Goal: Transaction & Acquisition: Purchase product/service

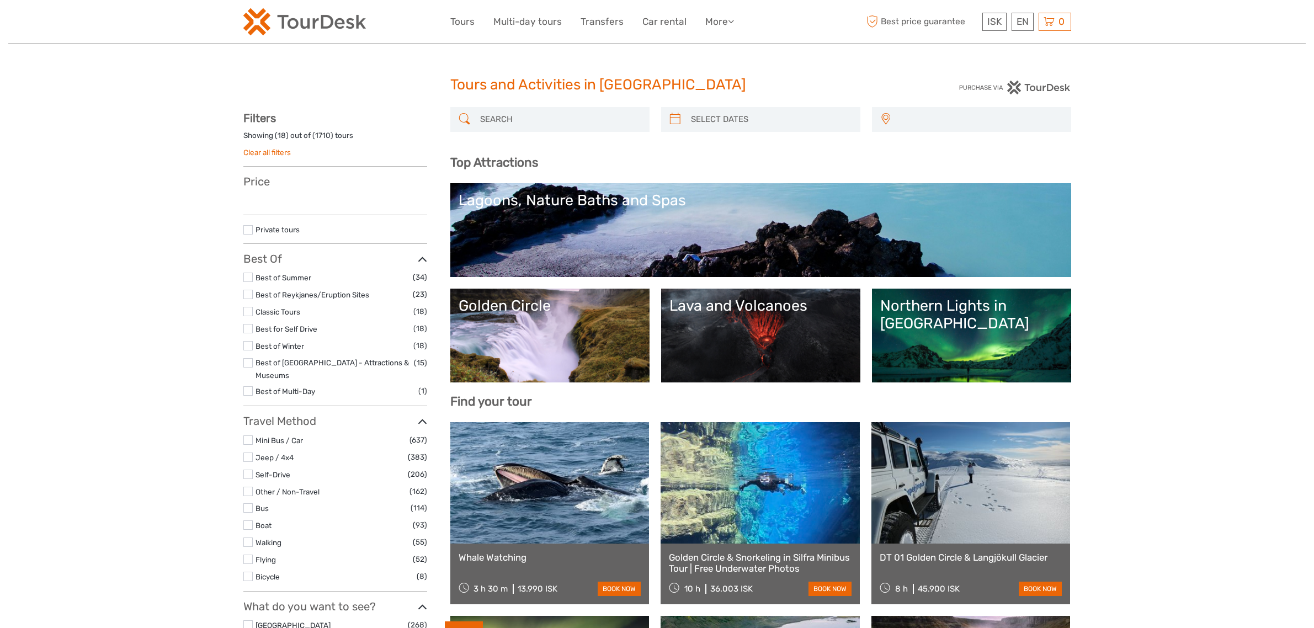
select select
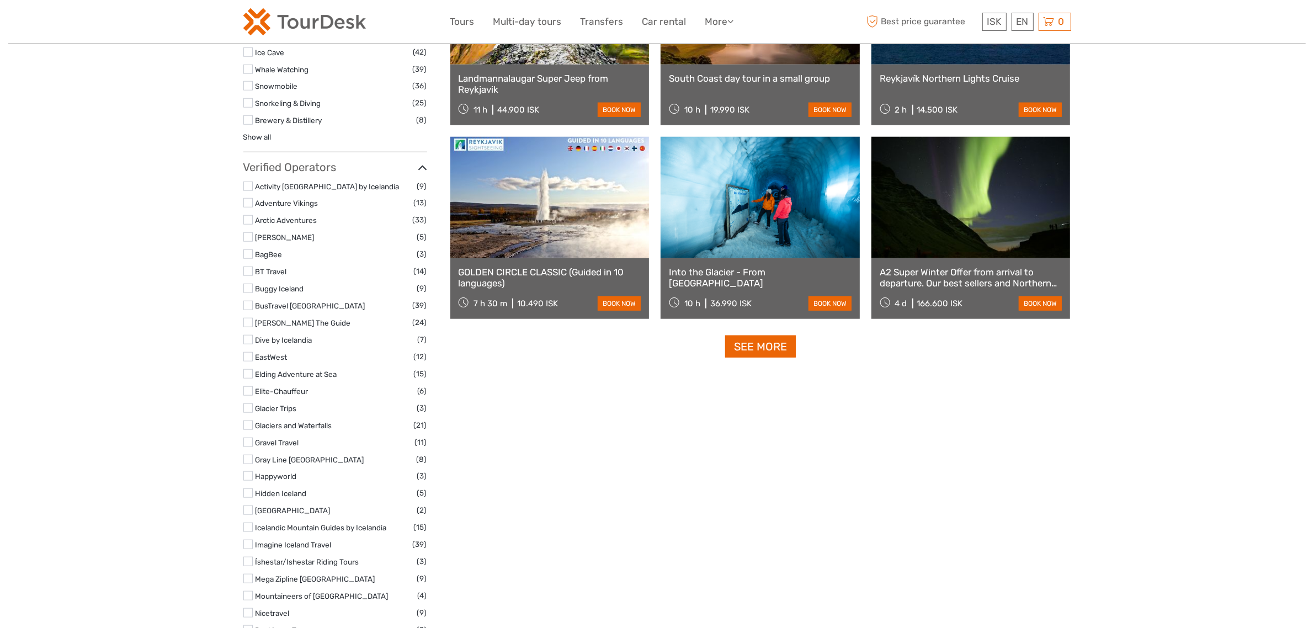
scroll to position [1725, 0]
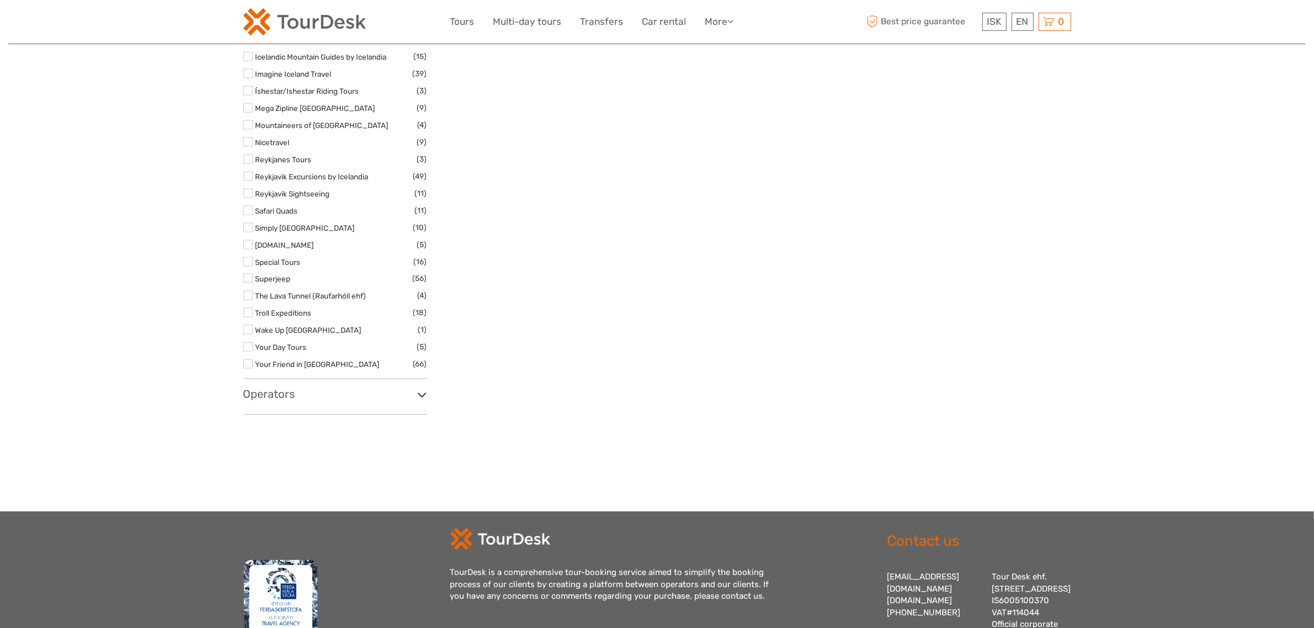
click at [300, 392] on div "Operators 4x4 Adventures Iceland / Fjórhjólaævintýri (2) Absorb Iceland (16) Ac…" at bounding box center [335, 401] width 184 height 28
click at [301, 387] on h3 "Operators" at bounding box center [335, 393] width 184 height 13
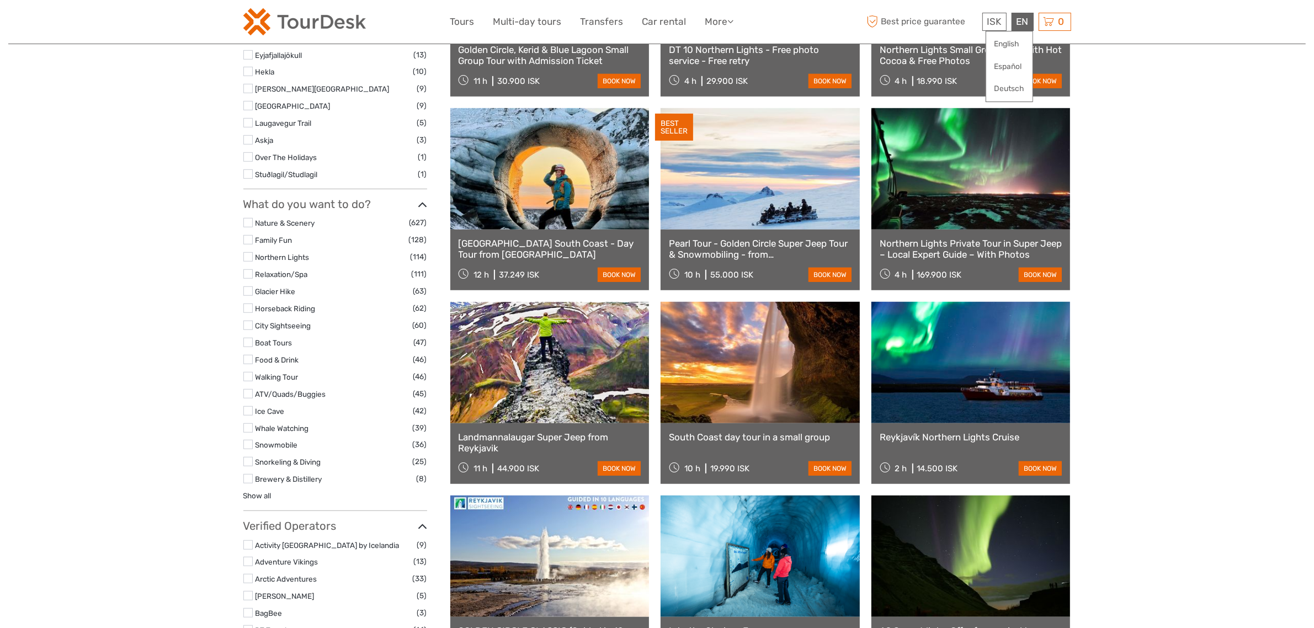
scroll to position [1593, 0]
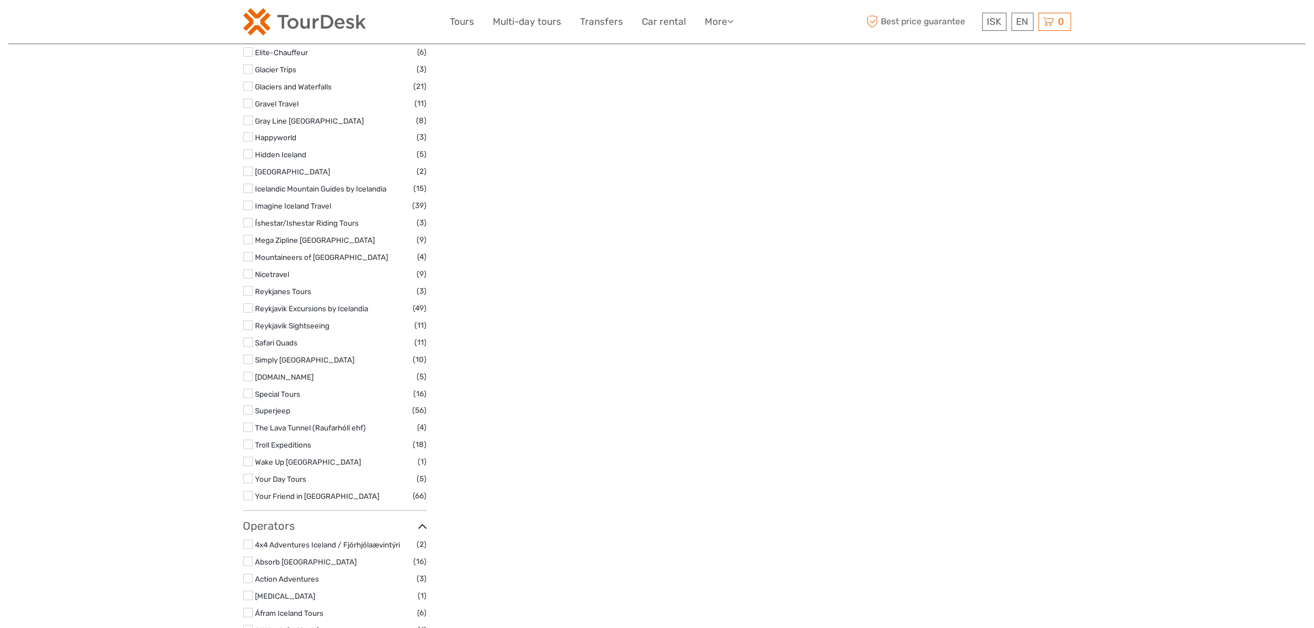
click at [314, 320] on label "Reykjavik Sightseeing" at bounding box center [336, 326] width 160 height 13
click at [0, 0] on input "checkbox" at bounding box center [0, 0] width 0 height 0
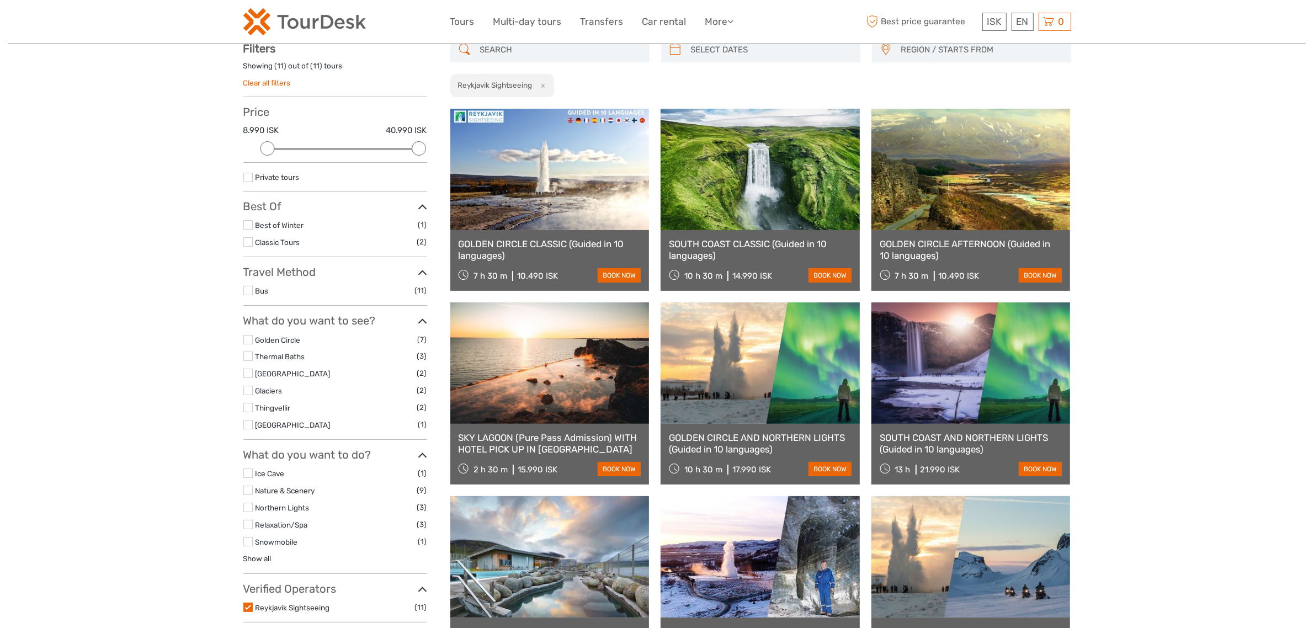
scroll to position [62, 0]
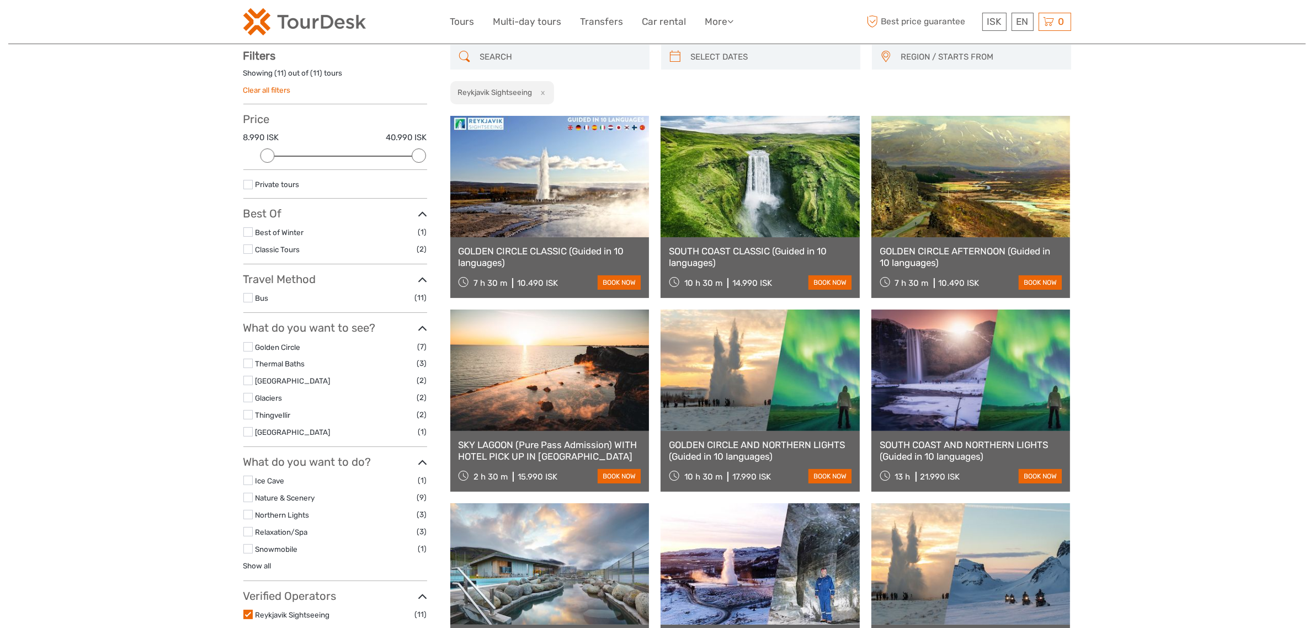
click at [751, 256] on link "SOUTH COAST CLASSIC (Guided in 10 languages)" at bounding box center [760, 257] width 183 height 23
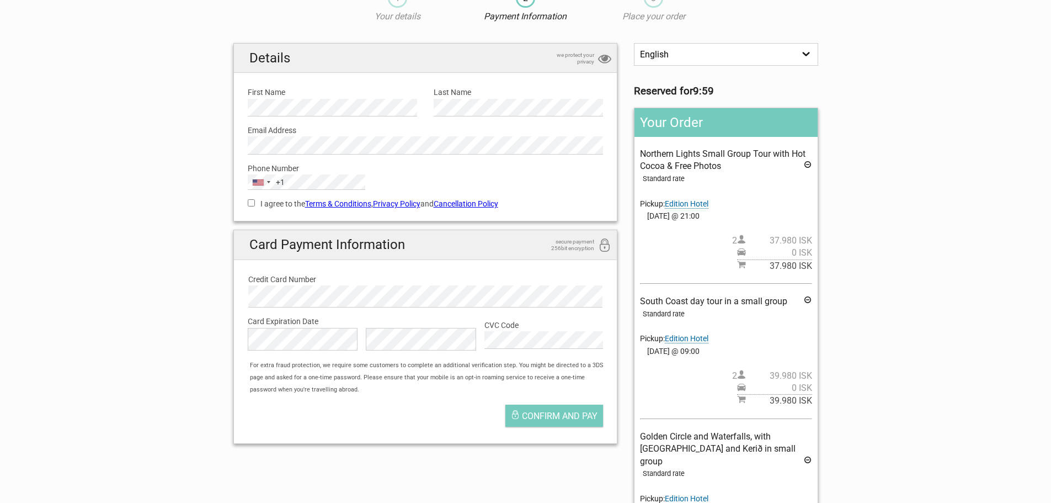
click at [251, 203] on input "I agree to the Terms & Conditions , Privacy Policy and Cancellation Policy" at bounding box center [251, 202] width 7 height 7
checkbox input "true"
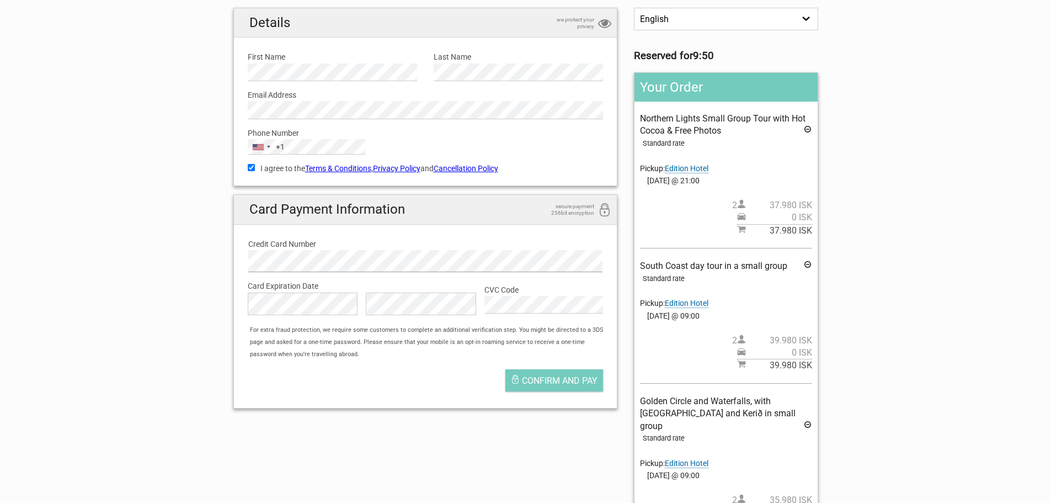
scroll to position [55, 0]
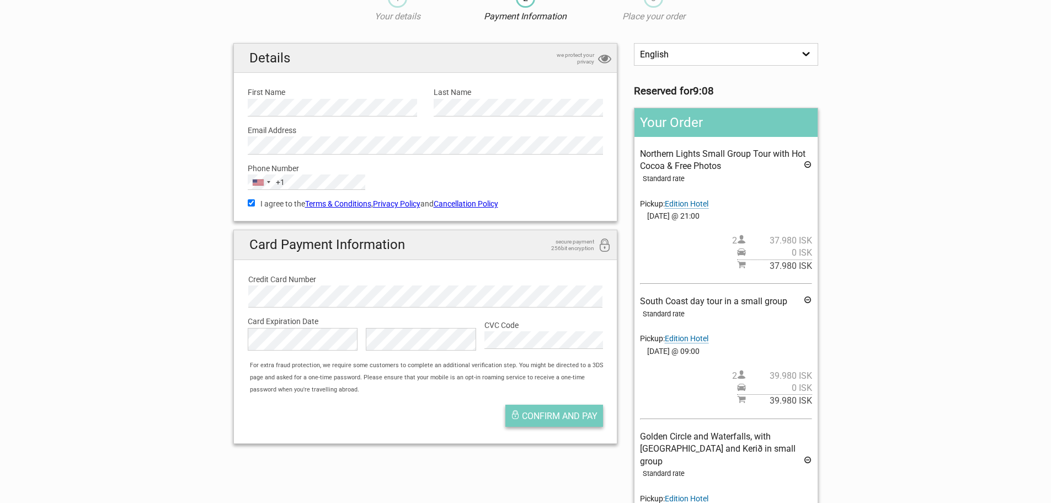
click at [555, 422] on button "Confirm and pay" at bounding box center [555, 416] width 98 height 22
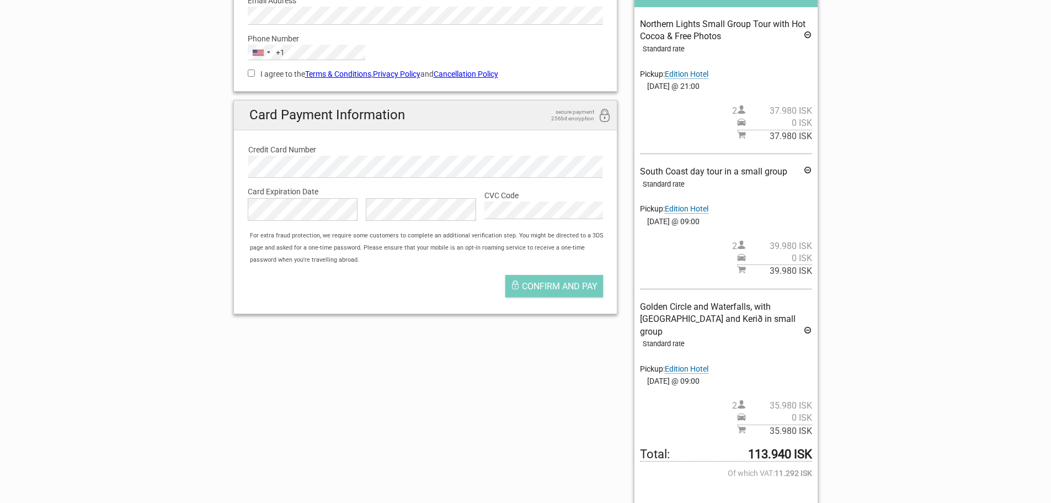
scroll to position [276, 0]
